Goal: Task Accomplishment & Management: Manage account settings

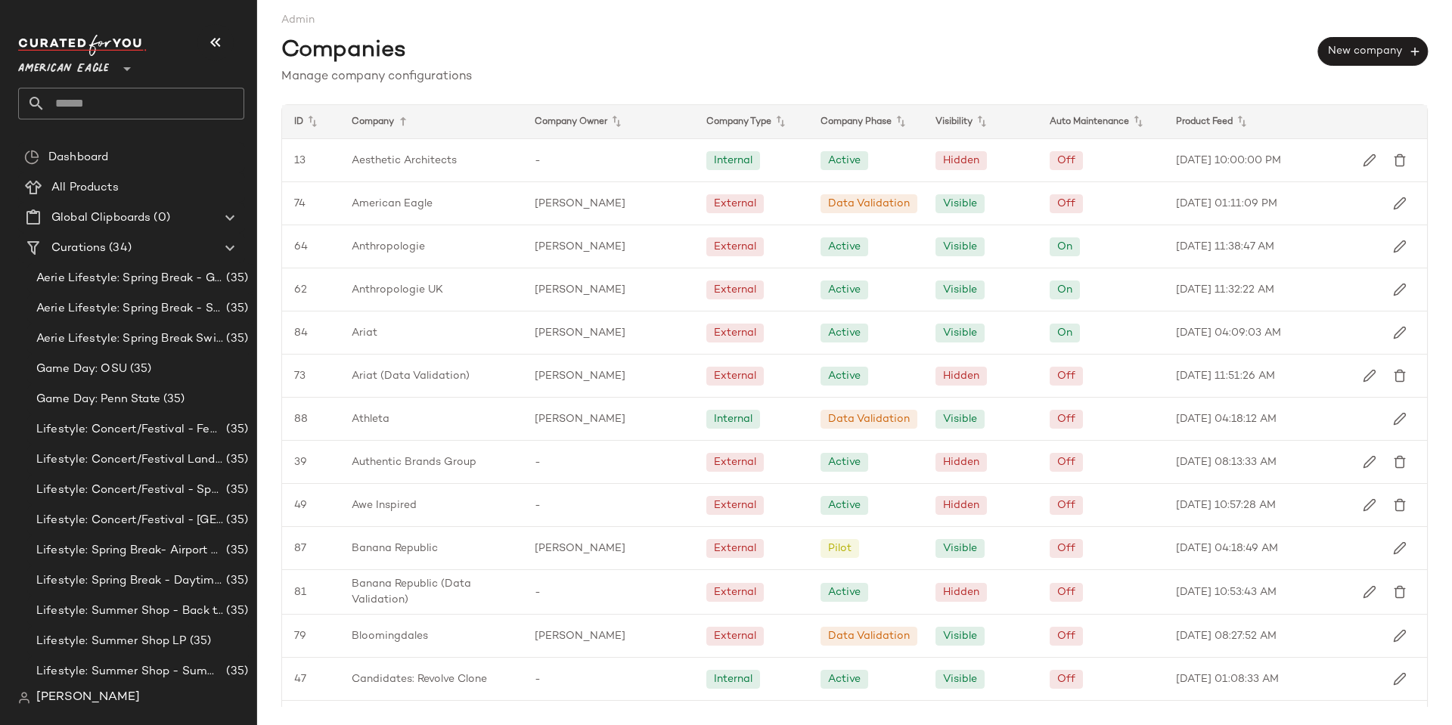
click at [76, 691] on span "[PERSON_NAME]" at bounding box center [88, 698] width 104 height 18
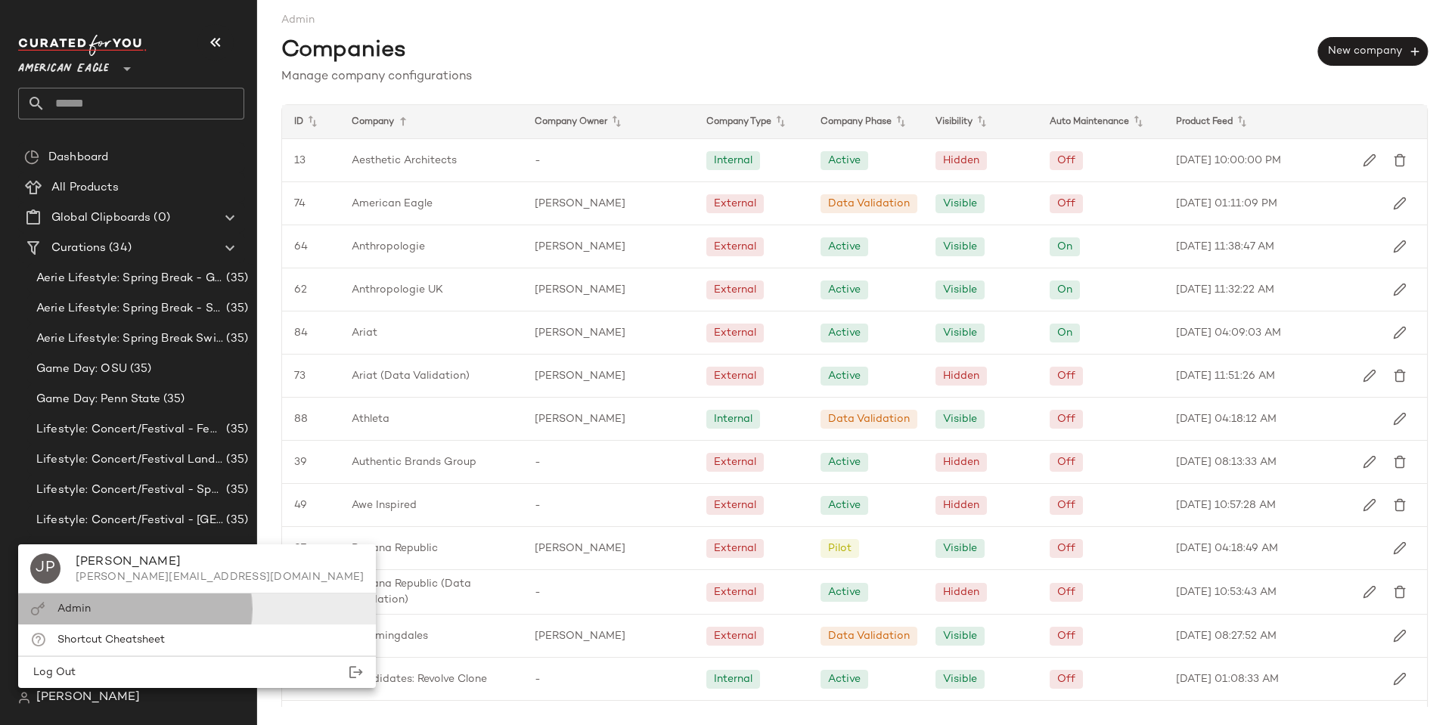
click at [85, 608] on span "Admin" at bounding box center [73, 609] width 33 height 11
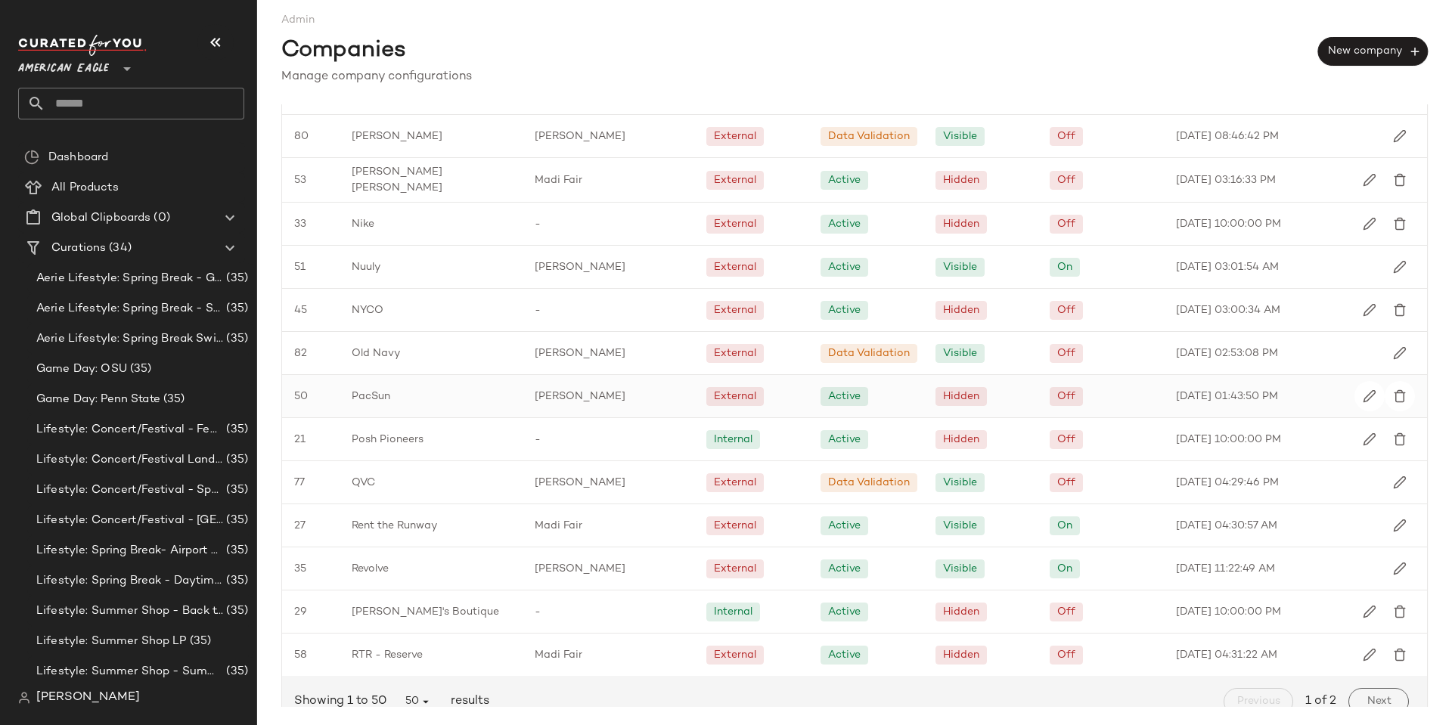
scroll to position [1641, 0]
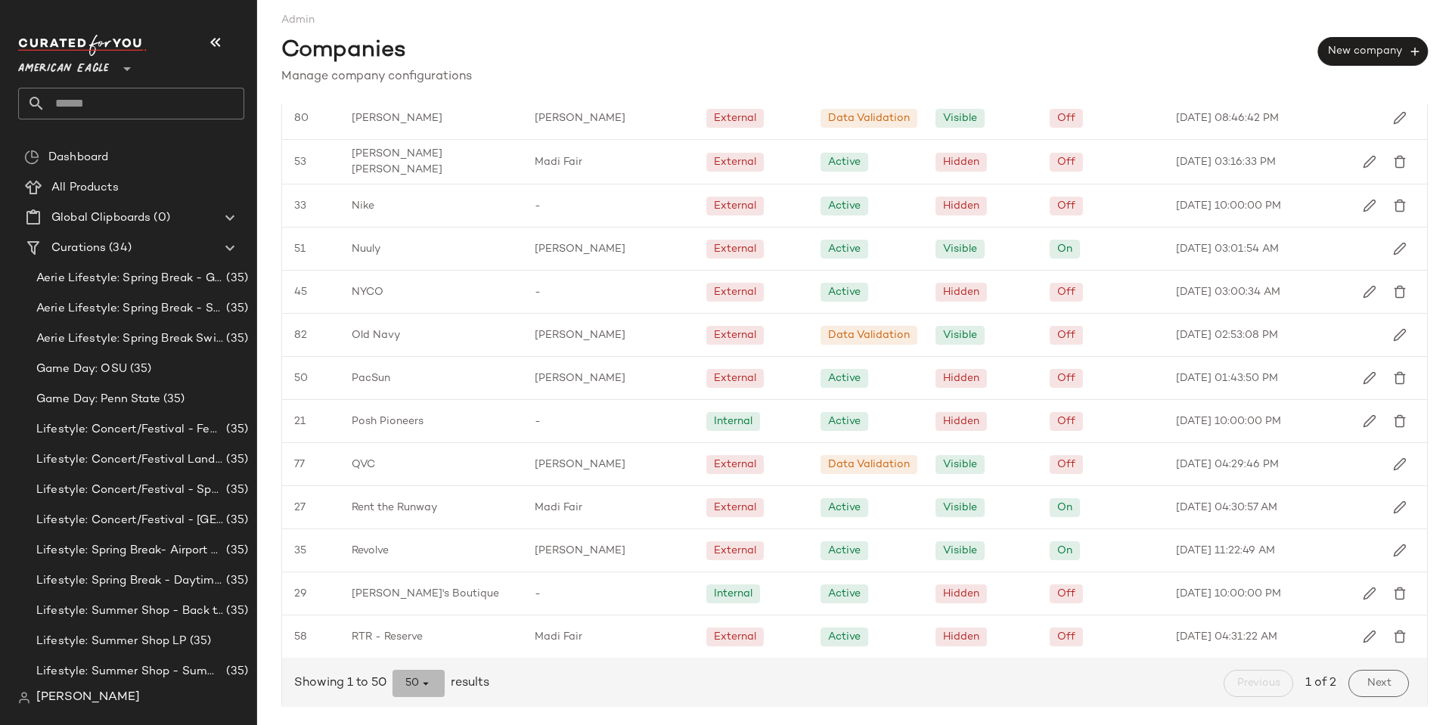
click at [420, 679] on span "50" at bounding box center [419, 684] width 28 height 14
click at [427, 651] on div "All" at bounding box center [419, 643] width 29 height 18
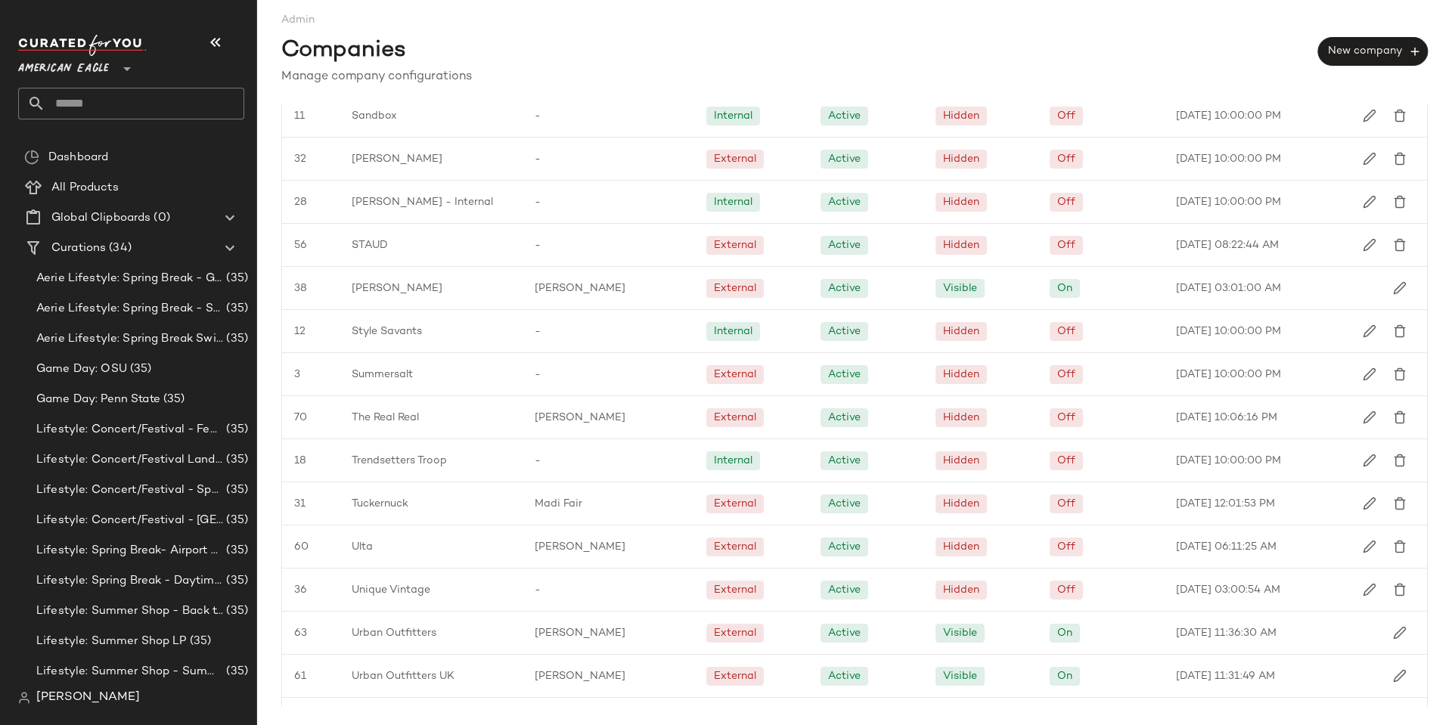
scroll to position [2675, 0]
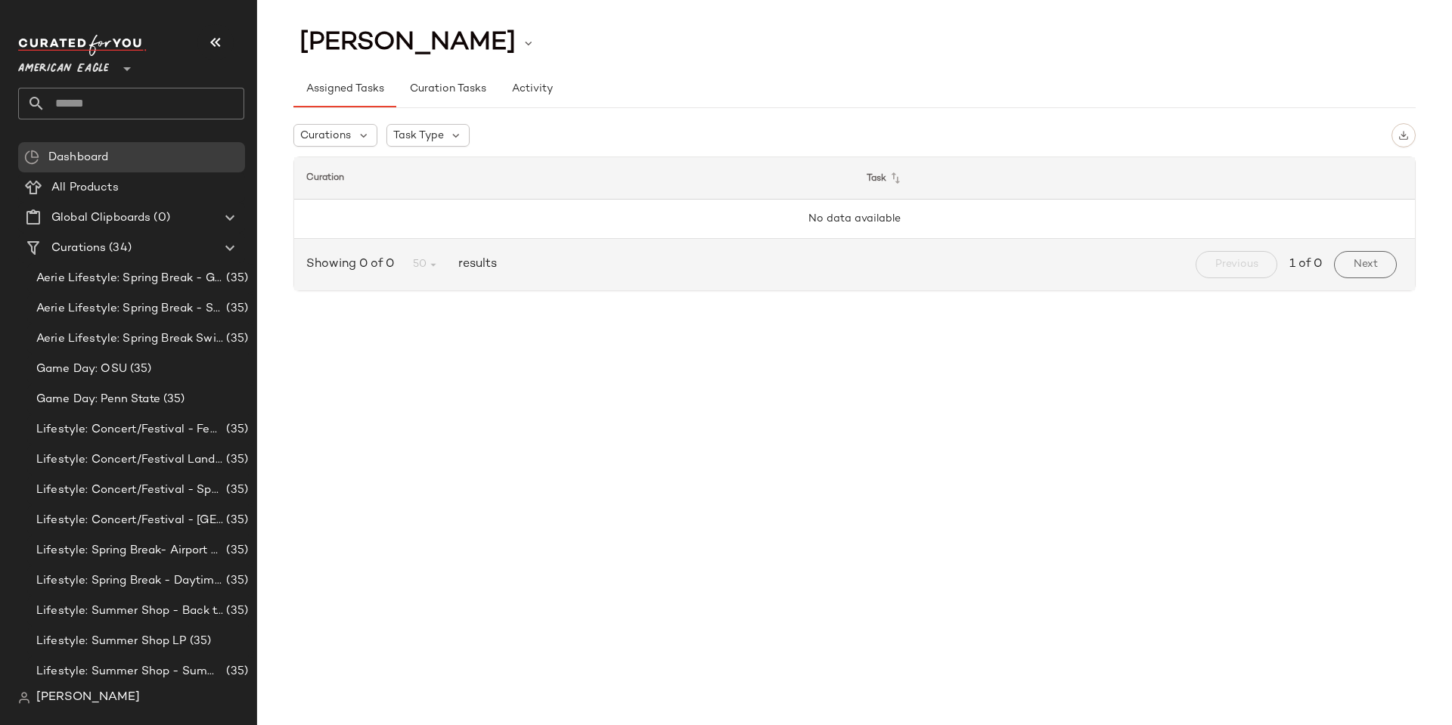
click at [117, 697] on div "[PERSON_NAME]" at bounding box center [137, 698] width 238 height 30
click at [89, 699] on span "[PERSON_NAME]" at bounding box center [88, 698] width 104 height 18
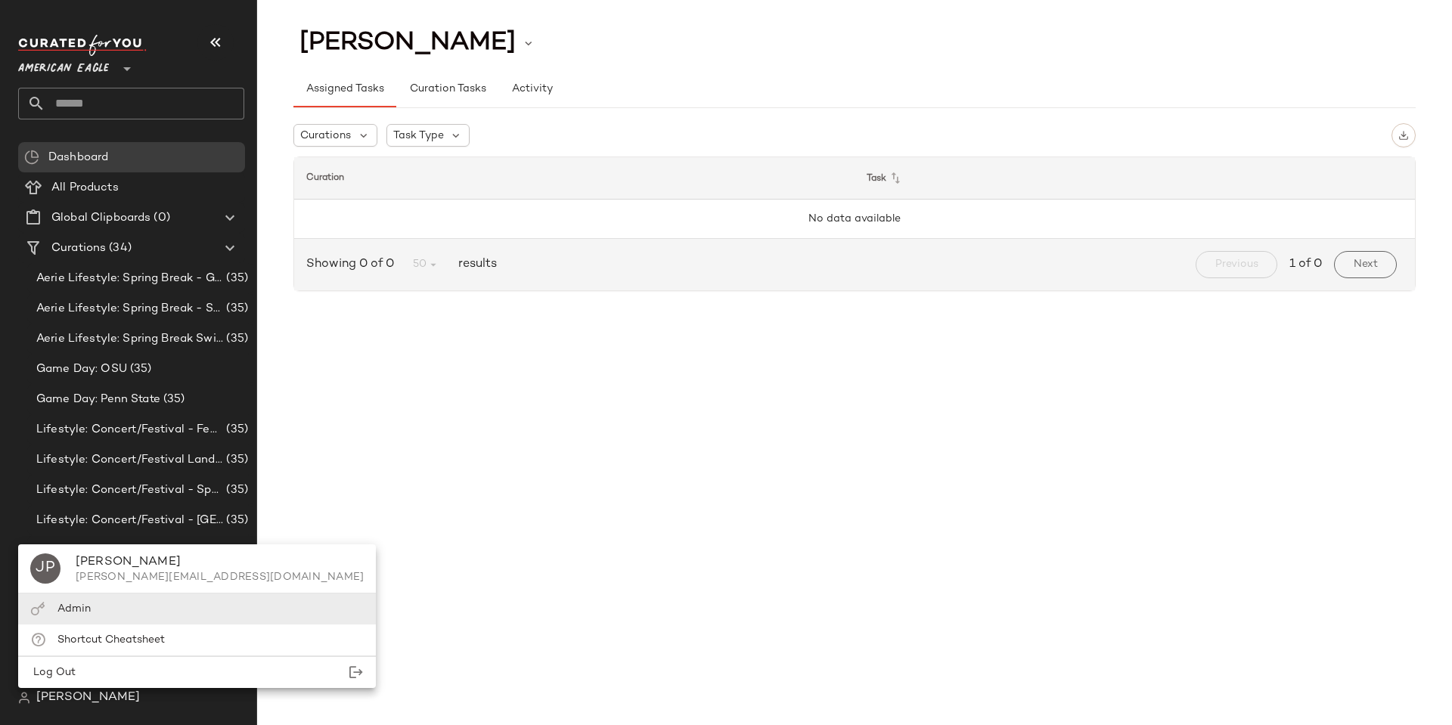
click at [42, 607] on img at bounding box center [37, 609] width 15 height 14
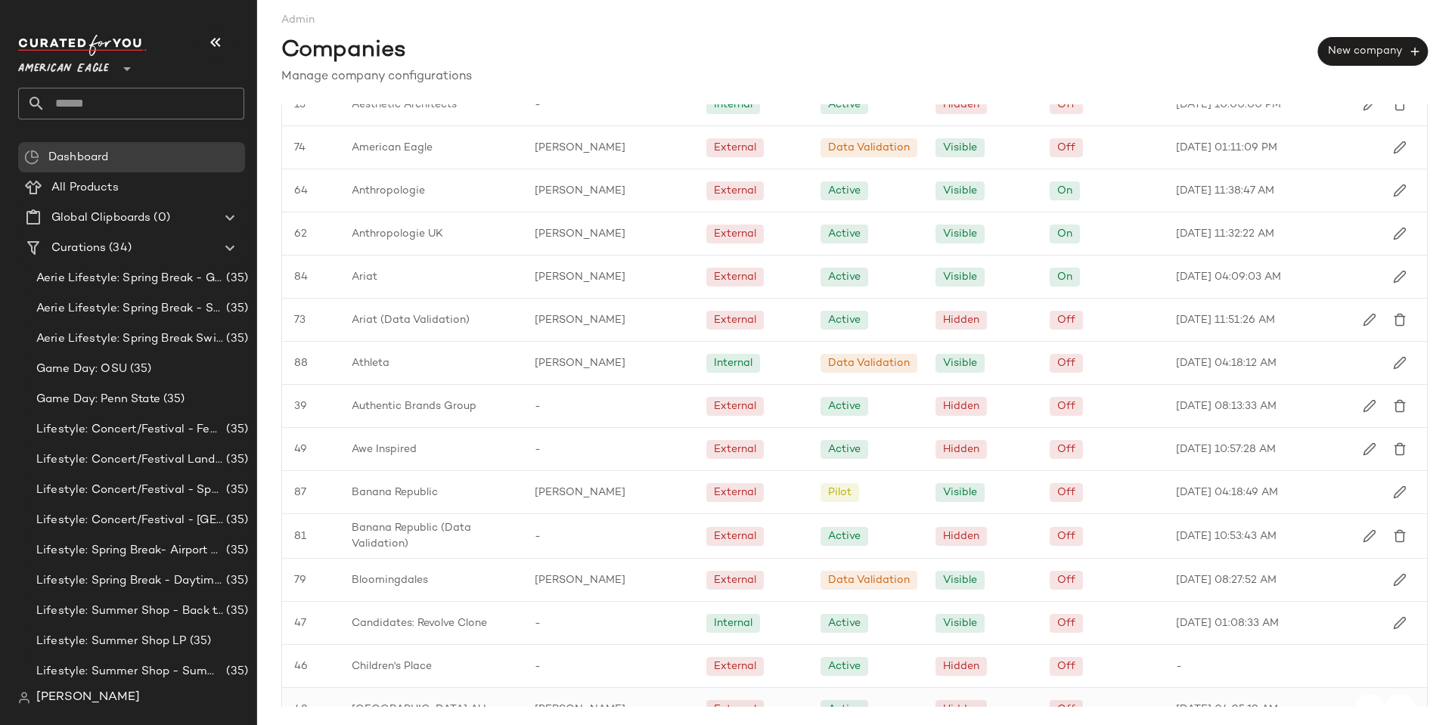
scroll to position [151, 0]
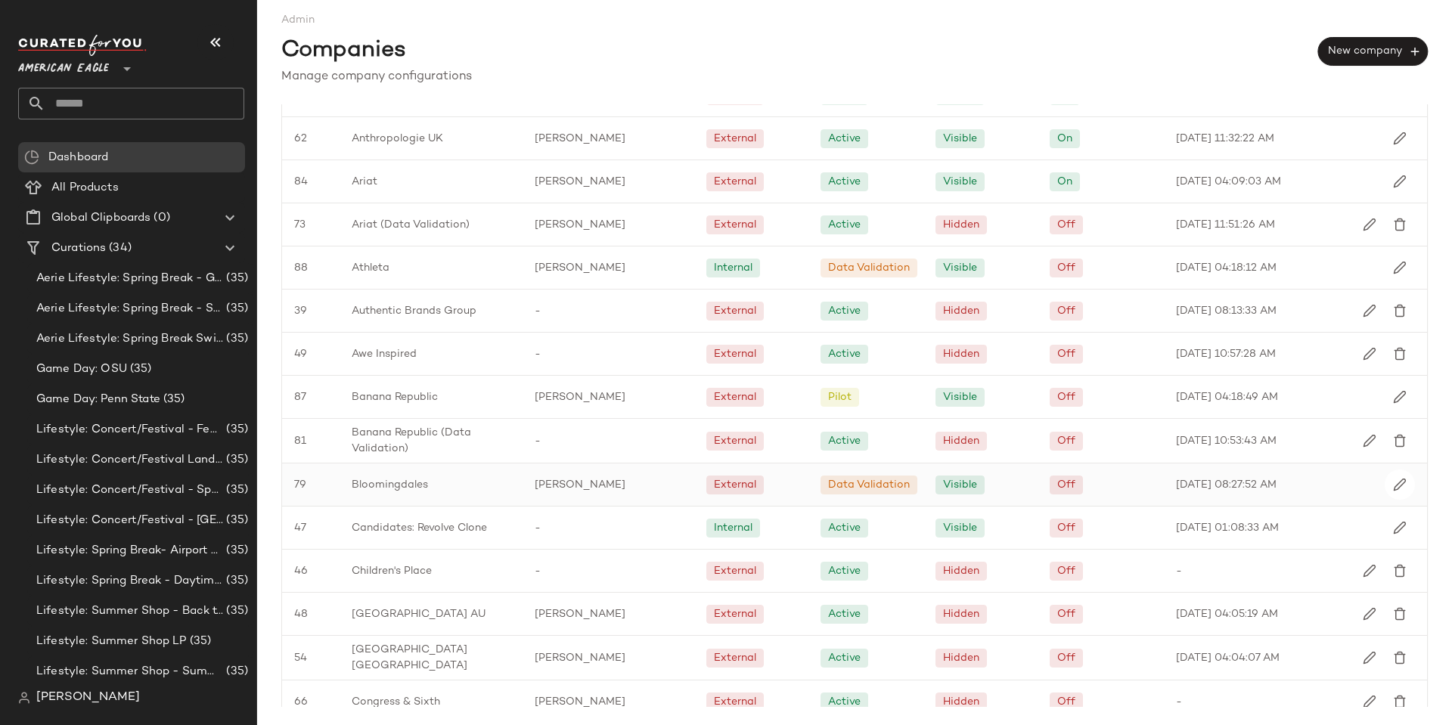
click at [374, 487] on span "Bloomingdales" at bounding box center [390, 485] width 76 height 16
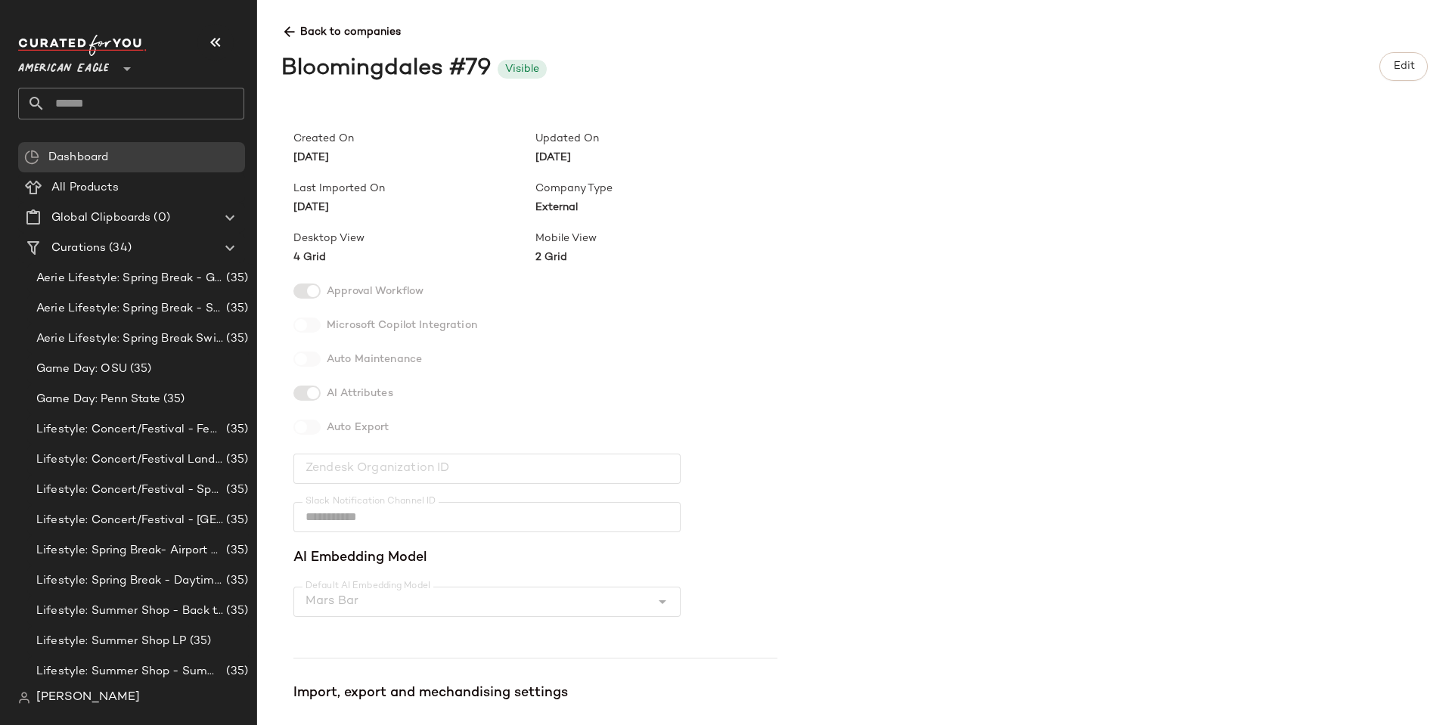
scroll to position [396, 0]
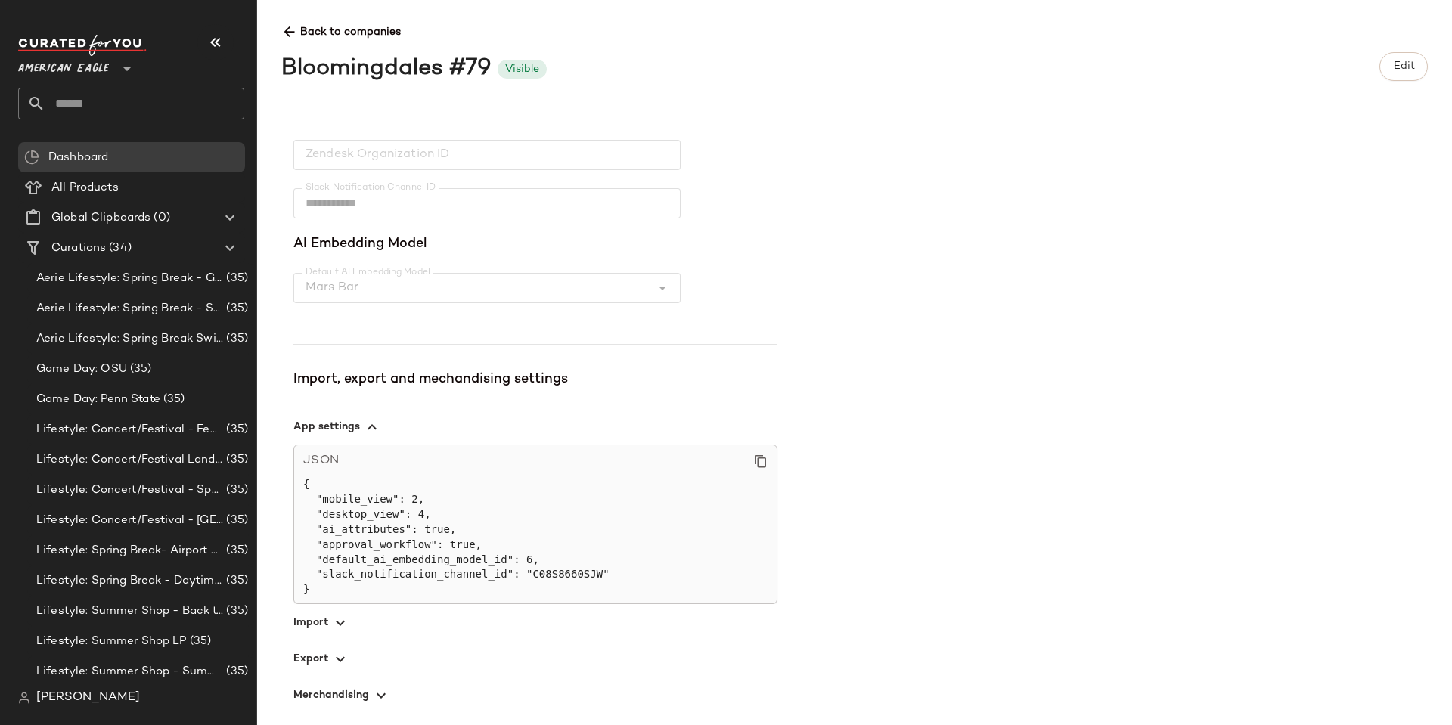
click at [342, 661] on icon "button" at bounding box center [340, 660] width 18 height 18
click at [331, 620] on icon "button" at bounding box center [340, 622] width 18 height 18
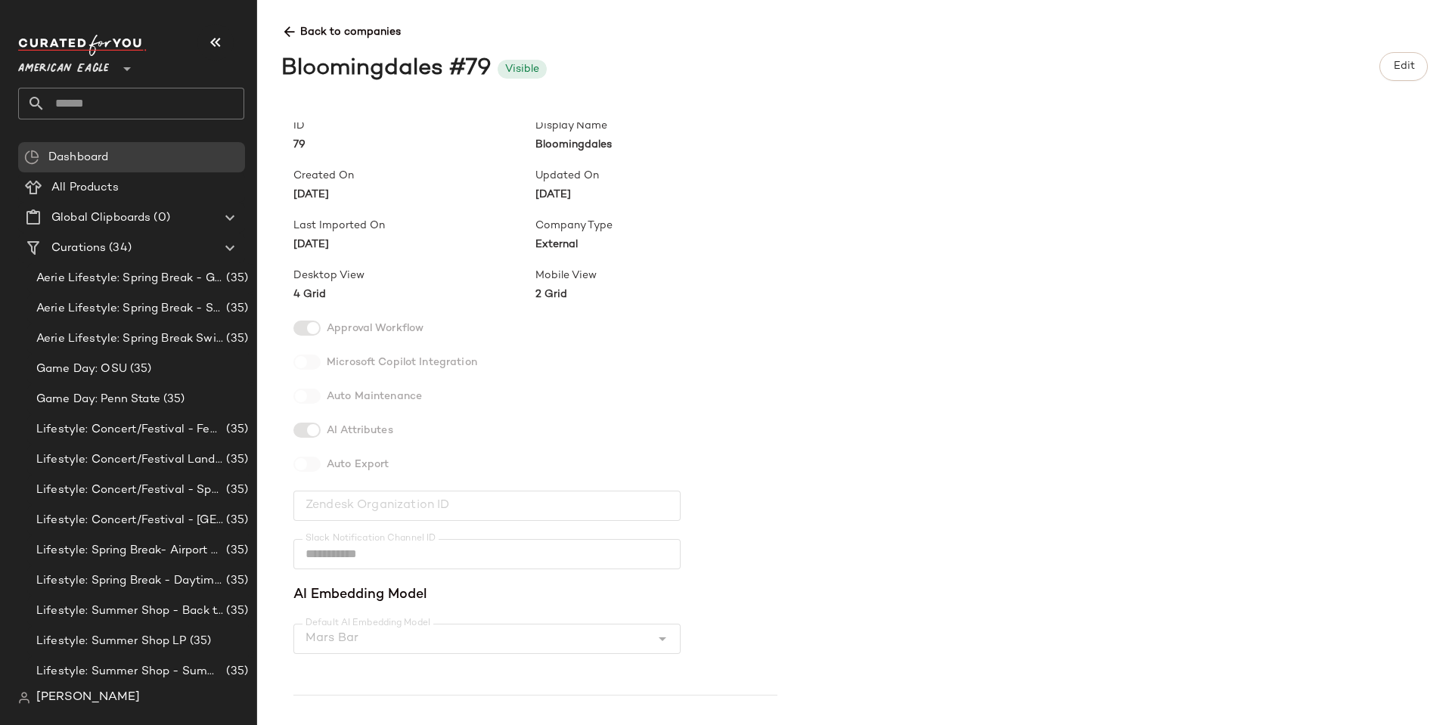
scroll to position [0, 0]
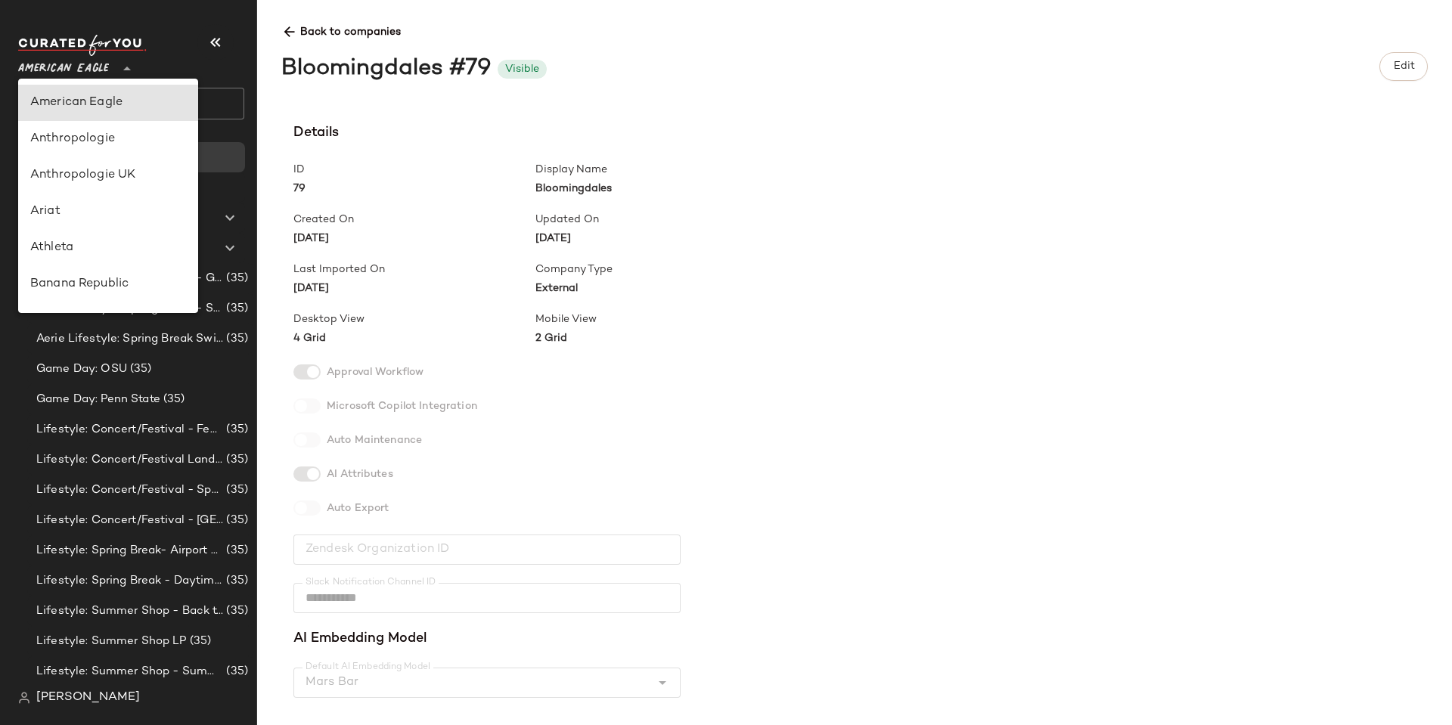
click at [46, 70] on span "American Eagle" at bounding box center [63, 64] width 91 height 27
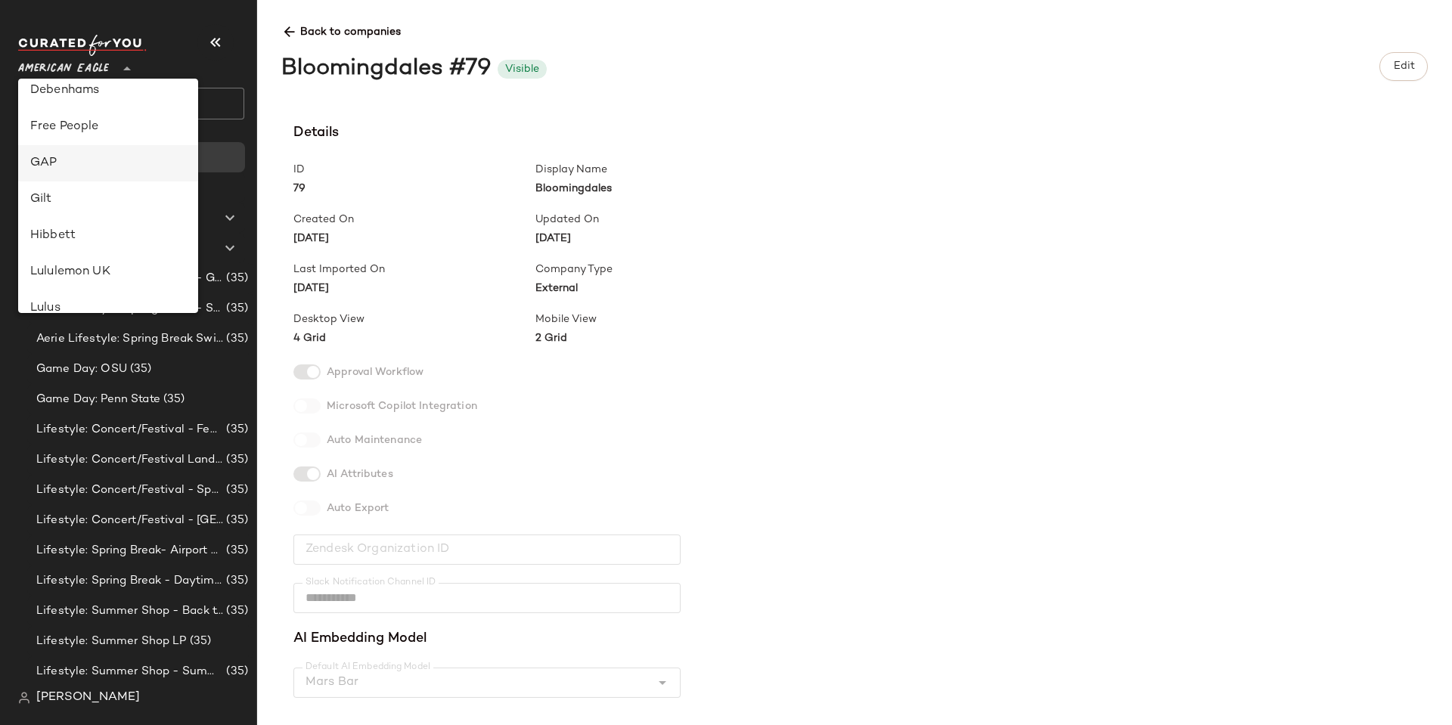
drag, startPoint x: 114, startPoint y: 197, endPoint x: 94, endPoint y: 154, distance: 47.7
click at [95, 154] on div "American Eagle Anthropologie Anthropologie UK Ariat Athleta Banana Republic Blo…" at bounding box center [108, 196] width 180 height 234
click at [93, 152] on div "GAP" at bounding box center [108, 163] width 180 height 36
type input "**"
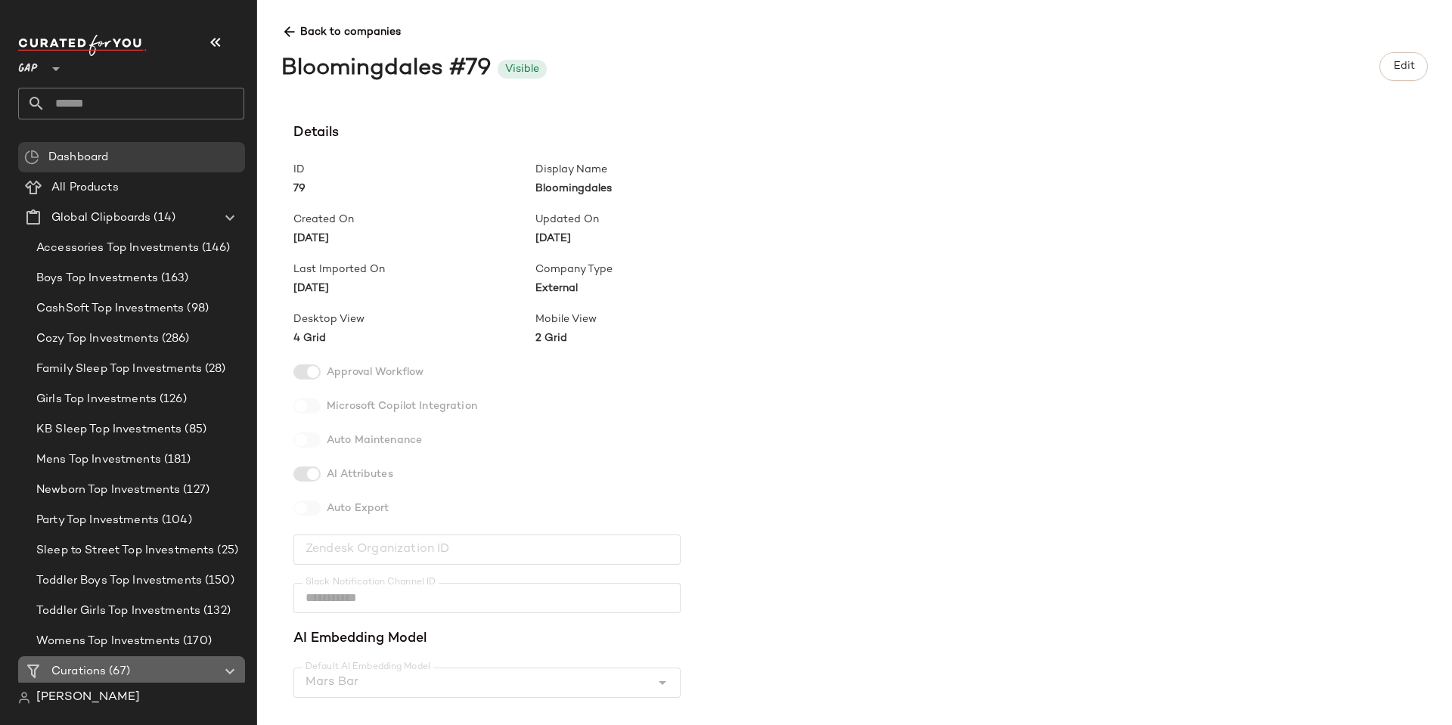
click at [90, 667] on span "Curations" at bounding box center [78, 671] width 54 height 17
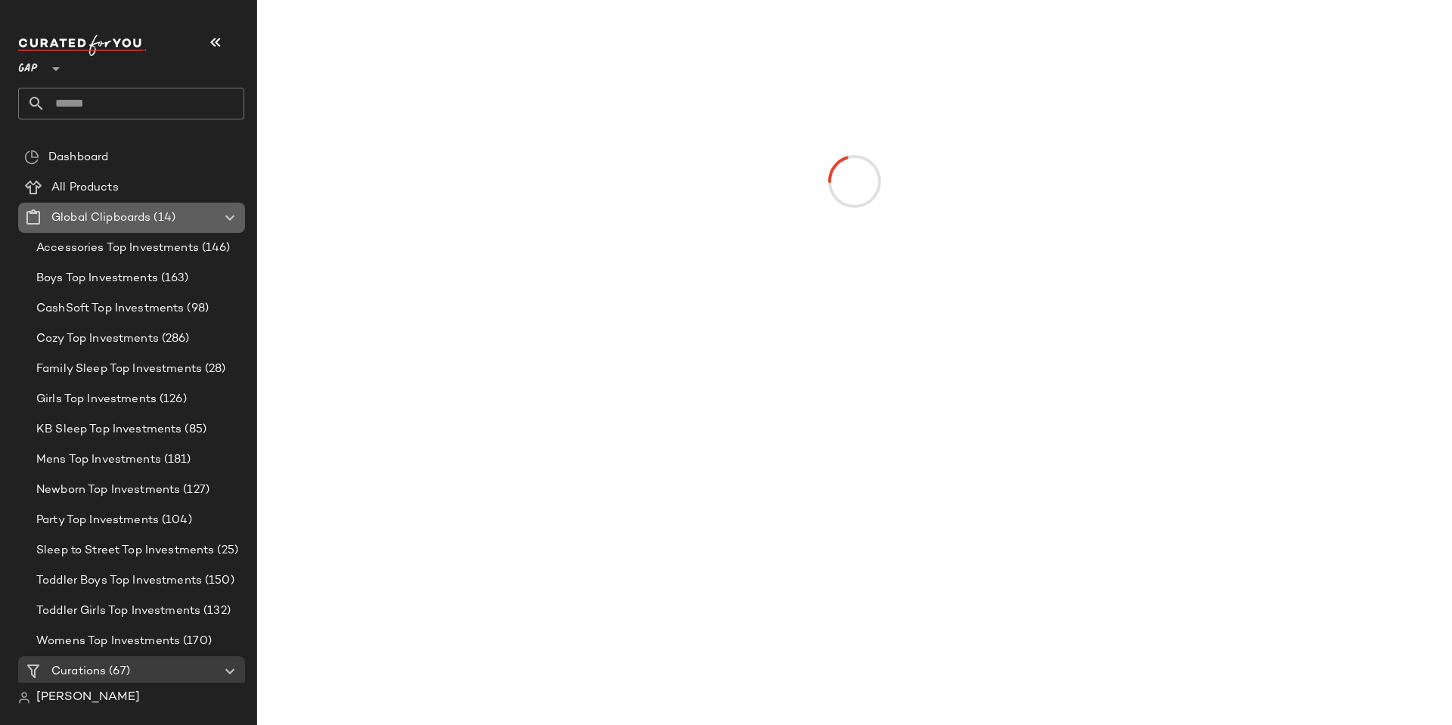
click at [231, 219] on icon at bounding box center [230, 218] width 18 height 18
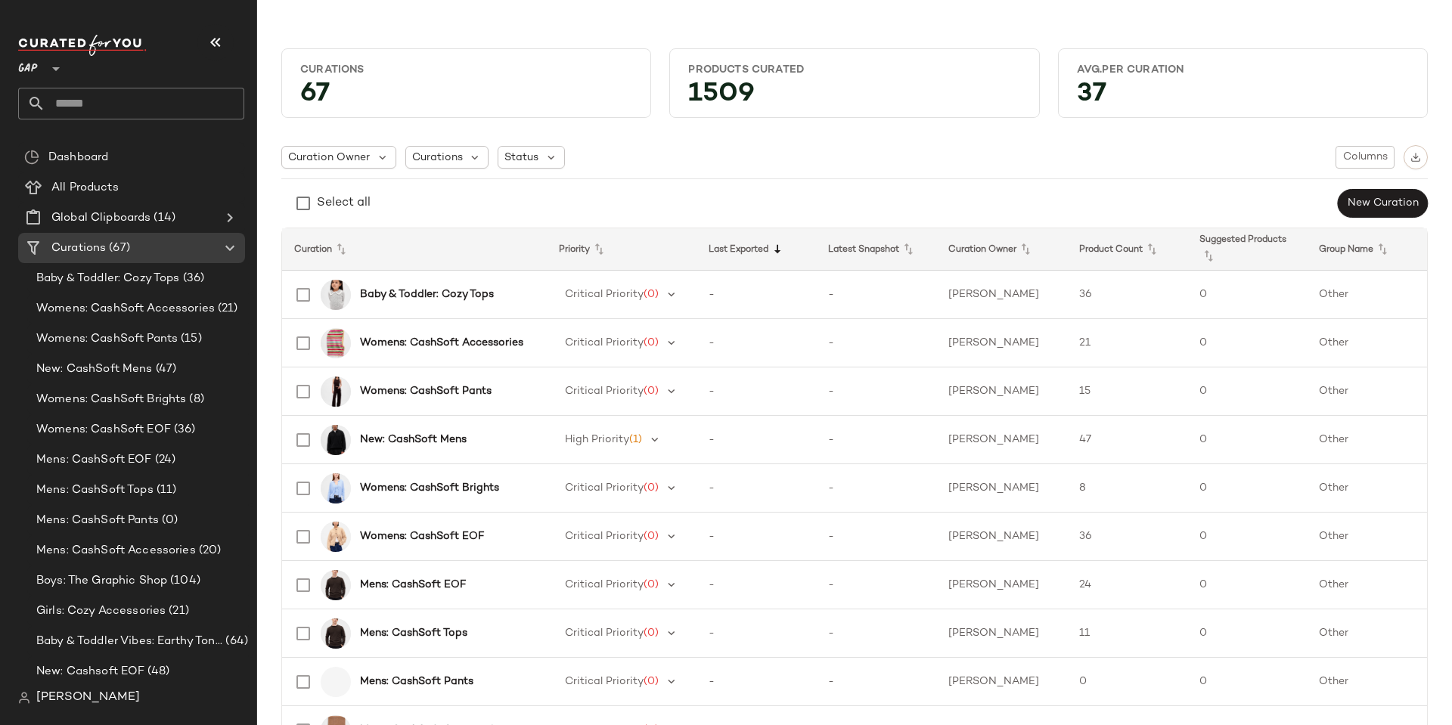
click at [784, 251] on icon at bounding box center [778, 250] width 18 height 18
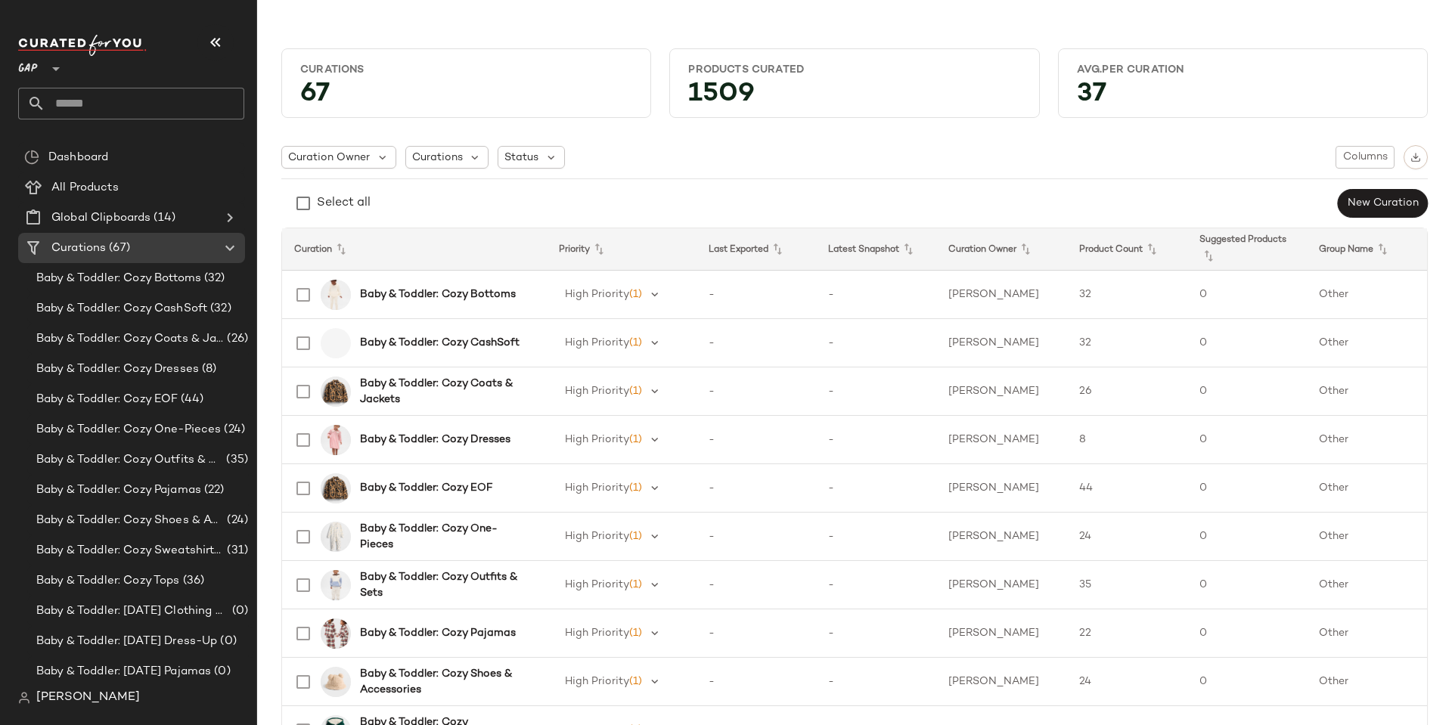
click at [785, 251] on icon at bounding box center [778, 250] width 18 height 18
